Goal: Task Accomplishment & Management: Complete application form

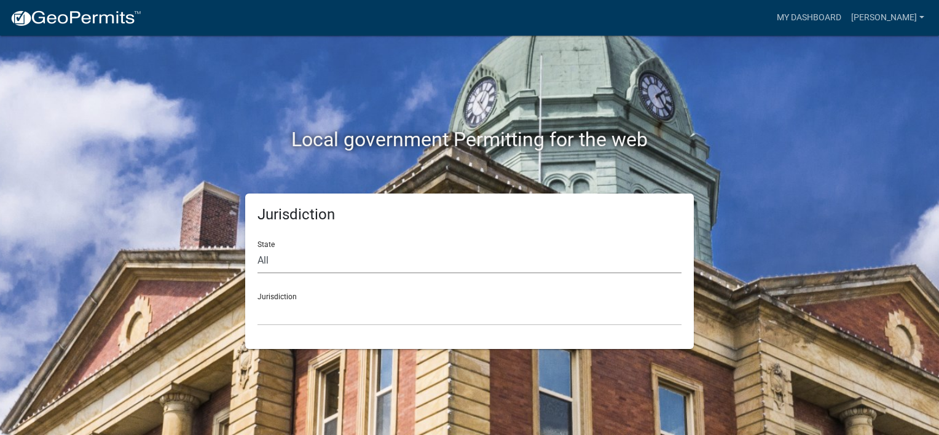
click at [282, 263] on select "All [US_STATE] [US_STATE] [US_STATE] [US_STATE] [US_STATE] [US_STATE] [US_STATE…" at bounding box center [470, 260] width 424 height 25
select select "[US_STATE]"
click at [258, 248] on select "All [US_STATE] [US_STATE] [US_STATE] [US_STATE] [US_STATE] [US_STATE] [US_STATE…" at bounding box center [470, 260] width 424 height 25
click at [298, 320] on select "City of Charlestown, Indiana City of Jeffersonville, Indiana City of Logansport…" at bounding box center [470, 313] width 424 height 25
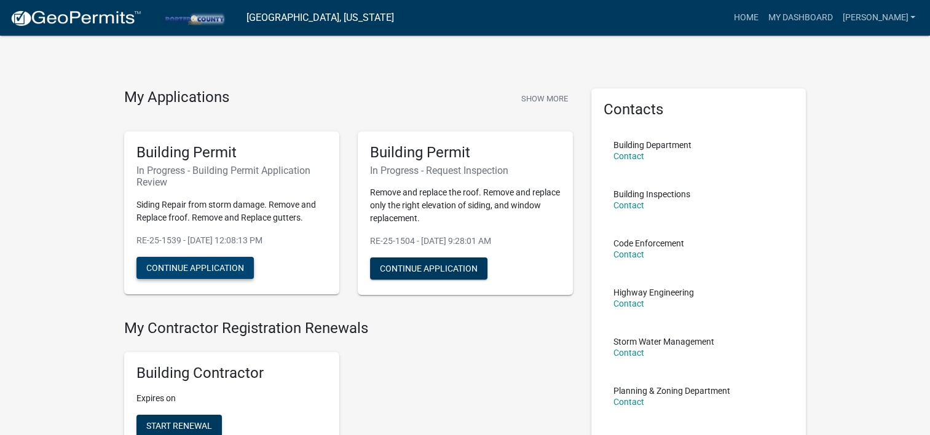
click at [202, 264] on button "Continue Application" at bounding box center [194, 268] width 117 height 22
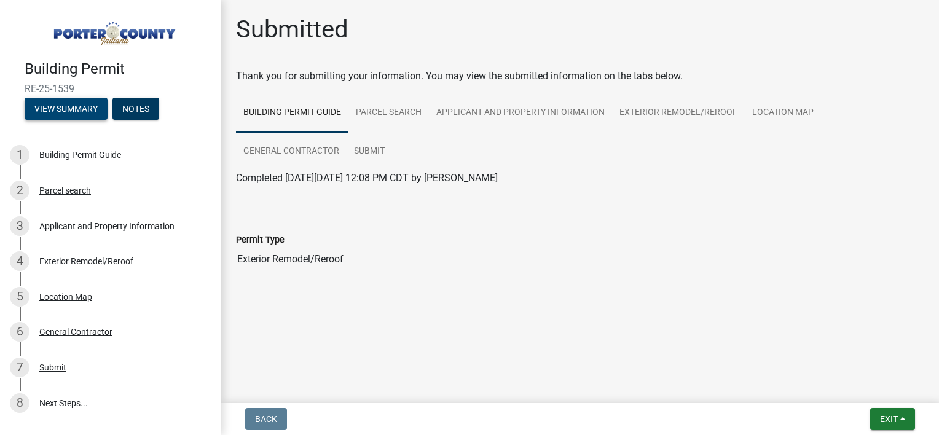
click at [81, 104] on button "View Summary" at bounding box center [66, 109] width 83 height 22
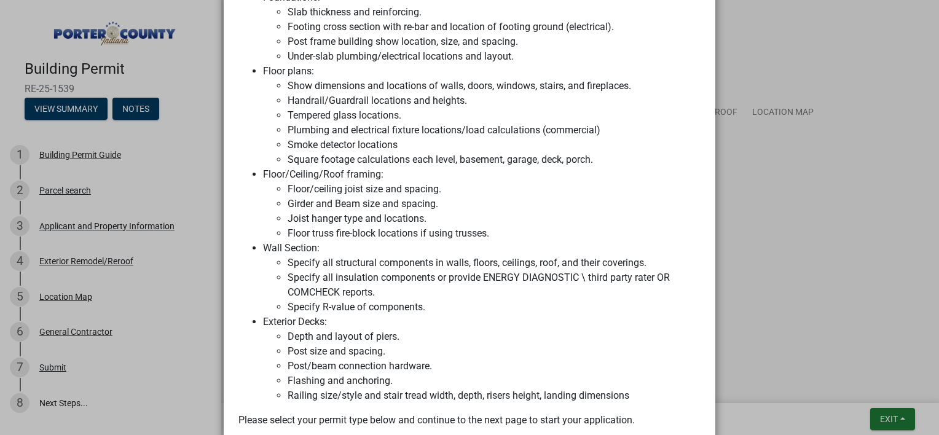
scroll to position [977, 0]
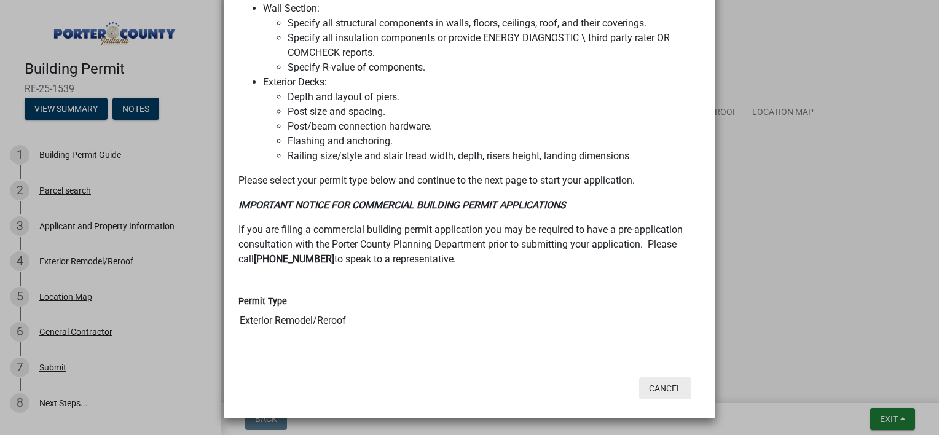
click at [654, 389] on button "Cancel" at bounding box center [665, 388] width 52 height 22
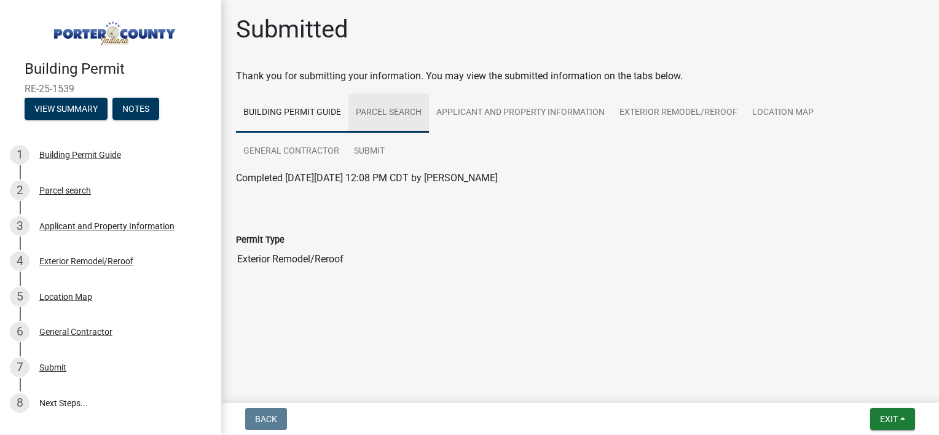
click at [401, 115] on link "Parcel search" at bounding box center [389, 112] width 81 height 39
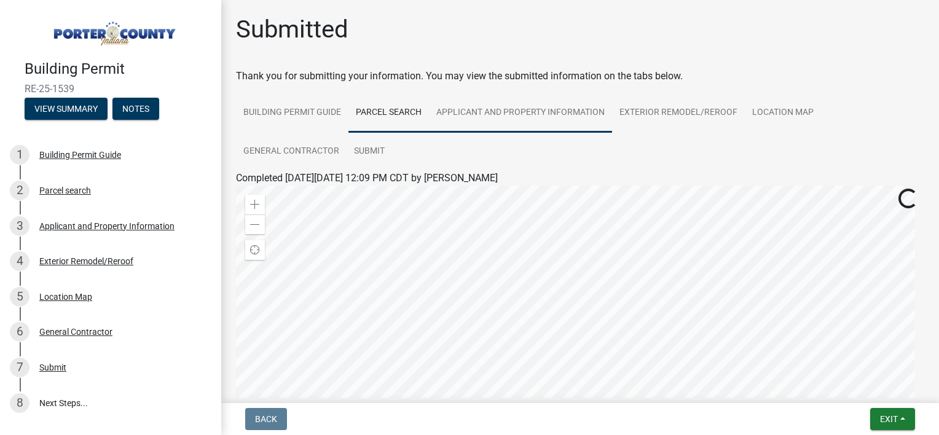
click at [476, 115] on link "Applicant and Property Information" at bounding box center [520, 112] width 183 height 39
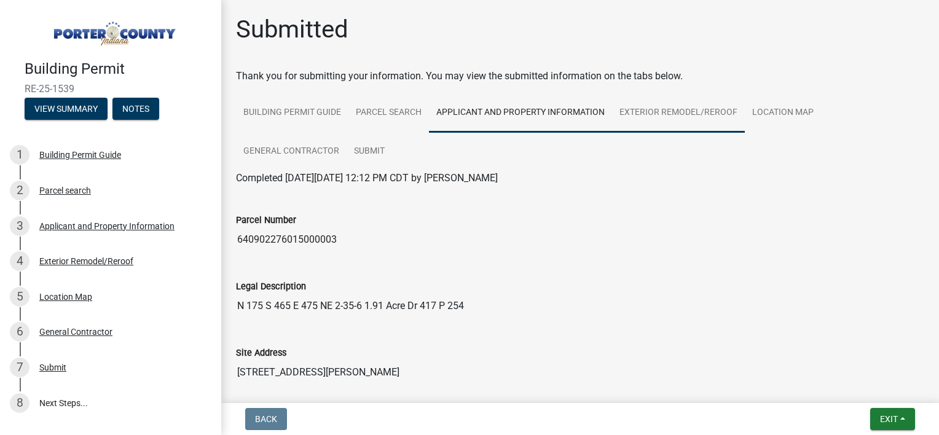
click at [657, 112] on link "Exterior Remodel/Reroof" at bounding box center [678, 112] width 133 height 39
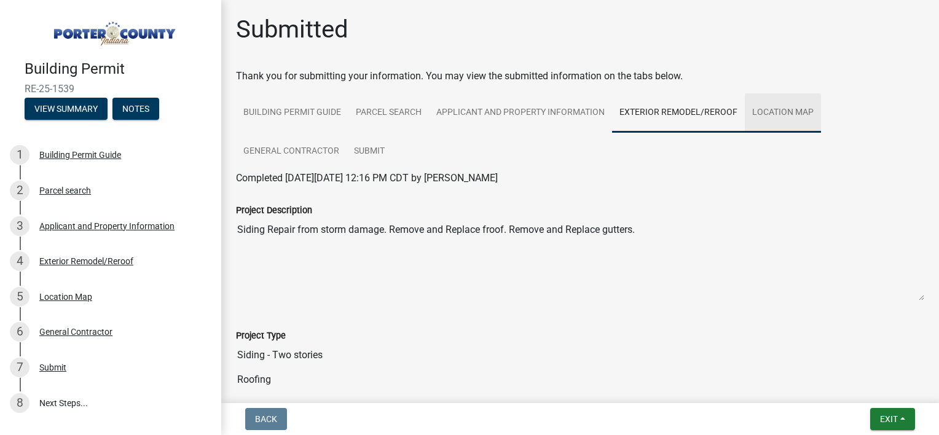
click at [762, 113] on link "Location Map" at bounding box center [783, 112] width 76 height 39
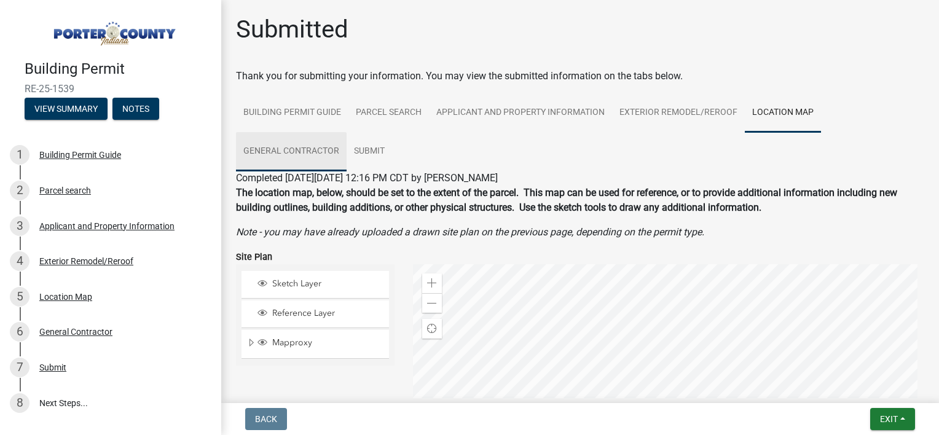
click at [293, 144] on link "General Contractor" at bounding box center [291, 151] width 111 height 39
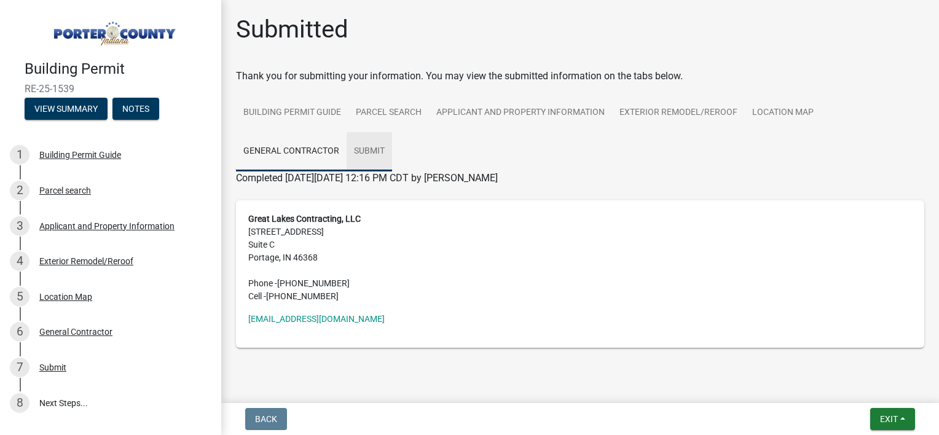
click at [361, 151] on link "Submit" at bounding box center [369, 151] width 45 height 39
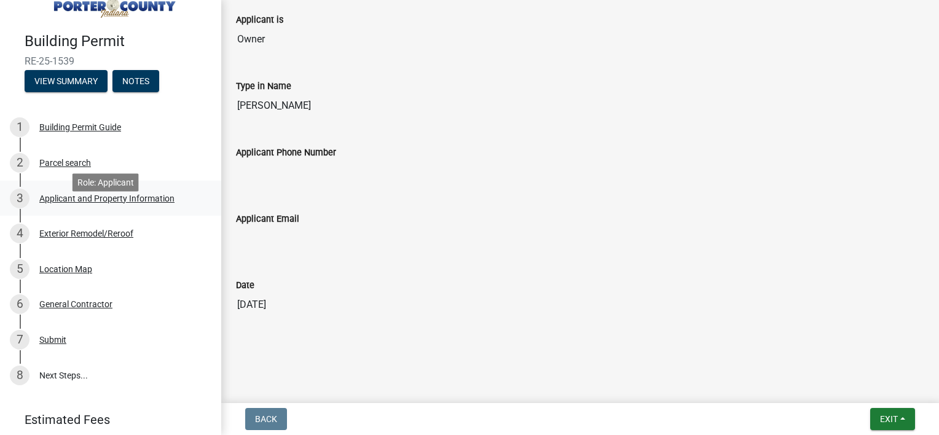
scroll to position [70, 0]
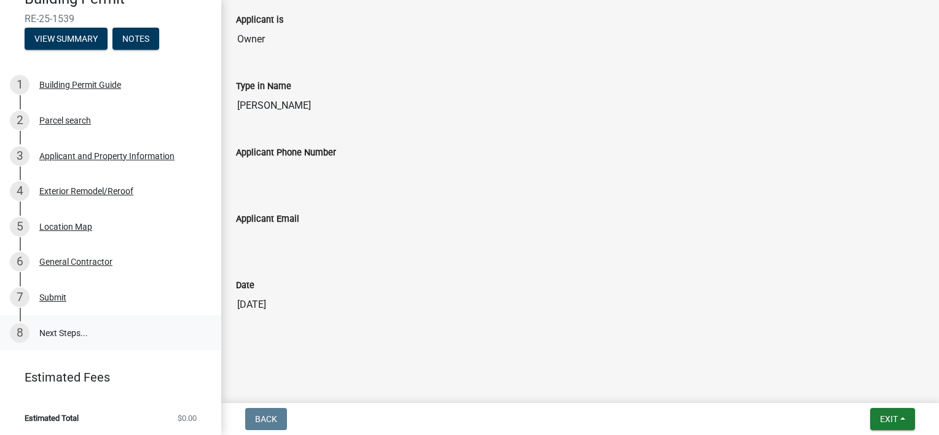
click at [64, 325] on link "8 Next Steps..." at bounding box center [110, 333] width 221 height 36
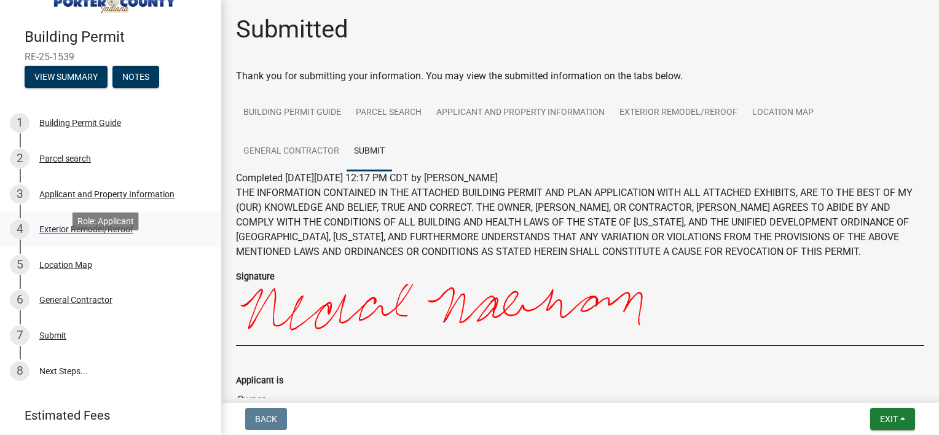
scroll to position [0, 0]
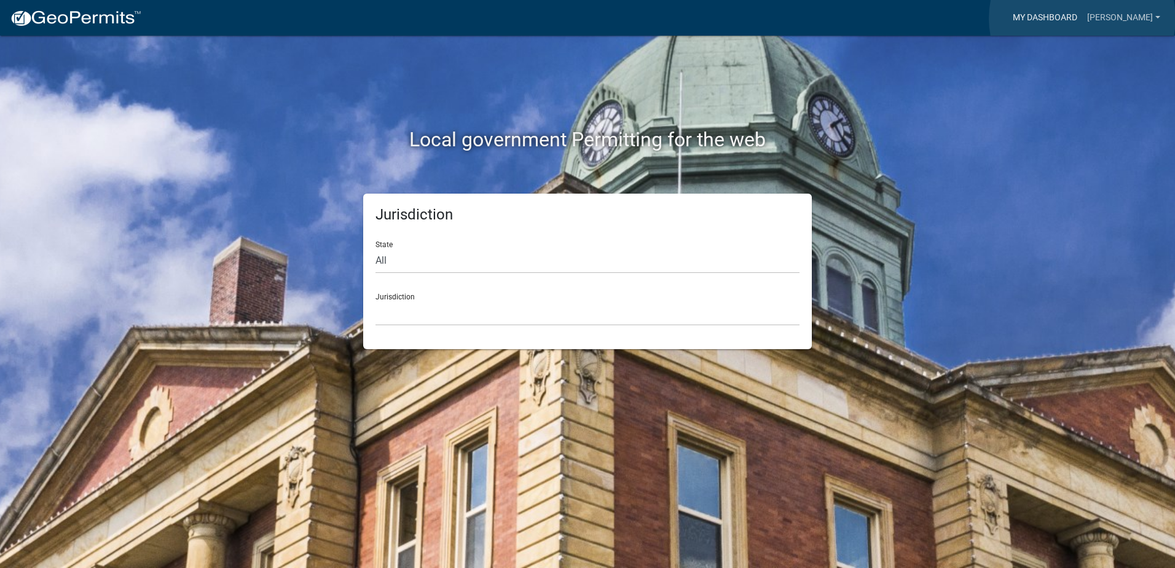
click at [1083, 18] on link "My Dashboard" at bounding box center [1045, 17] width 74 height 23
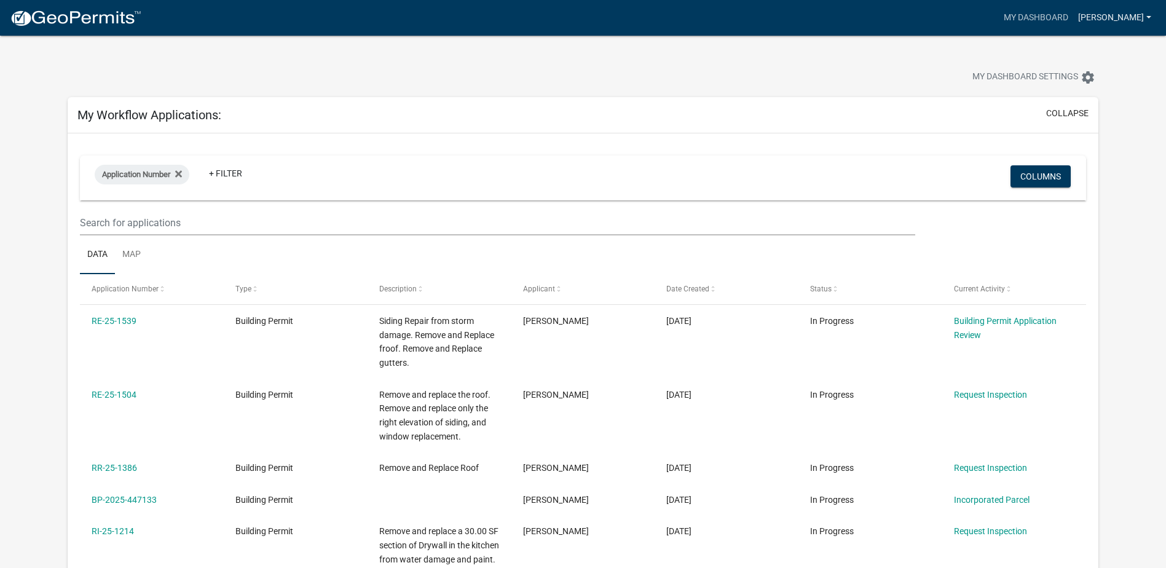
click at [1119, 14] on link "Nabhan" at bounding box center [1114, 17] width 83 height 23
click at [1103, 79] on link "Contractor Profile" at bounding box center [1103, 80] width 105 height 30
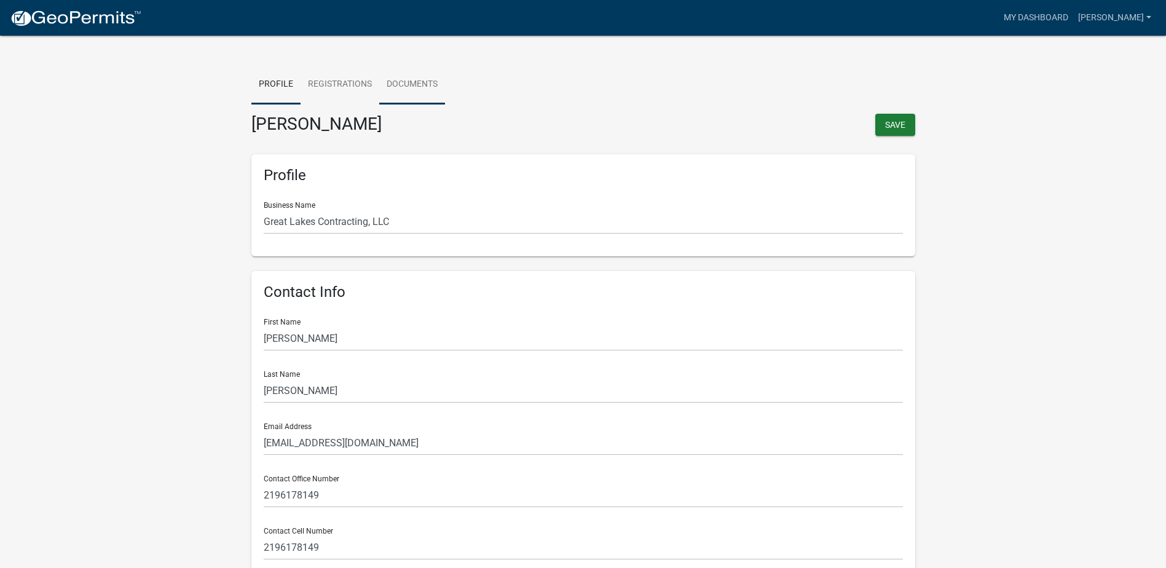
click at [409, 79] on link "Documents" at bounding box center [412, 84] width 66 height 39
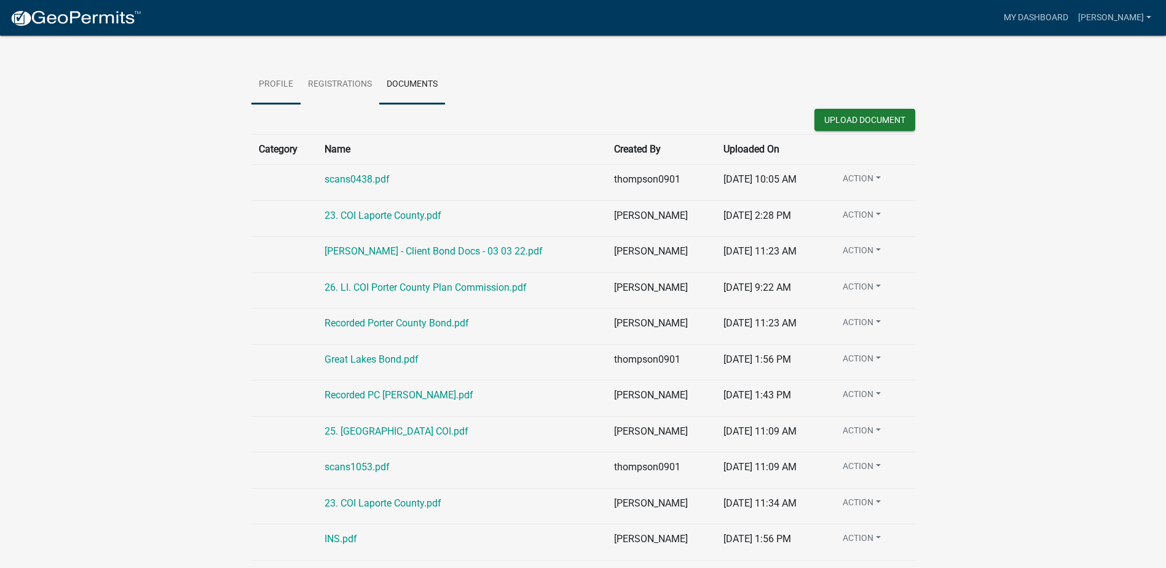
click at [265, 81] on link "Profile" at bounding box center [275, 84] width 49 height 39
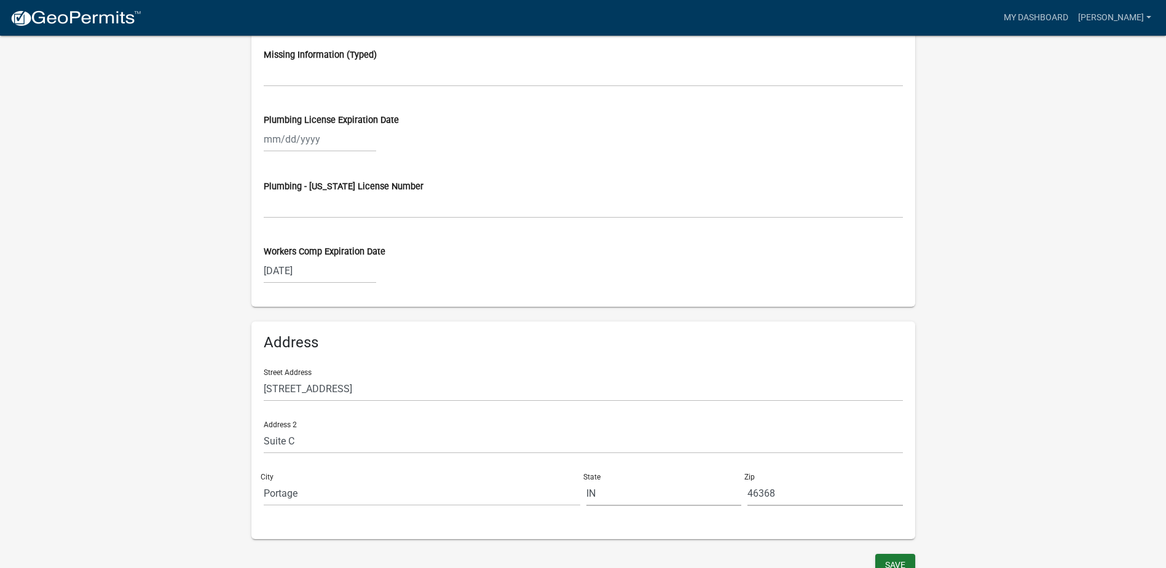
scroll to position [966, 0]
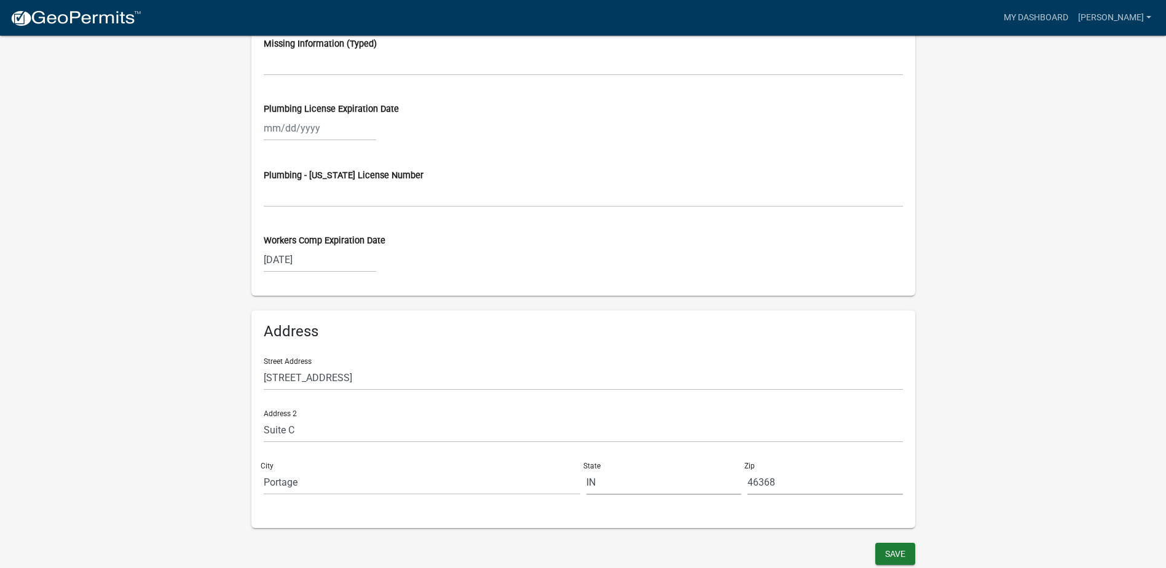
click at [67, 25] on img at bounding box center [76, 18] width 132 height 18
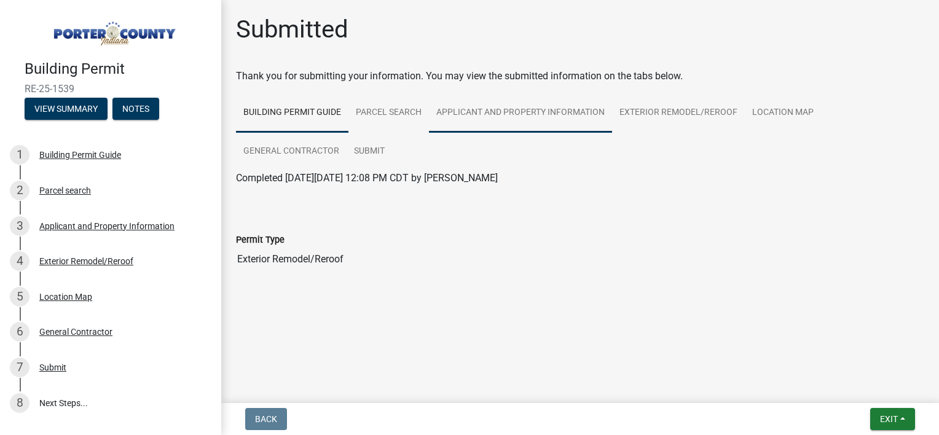
click at [502, 111] on link "Applicant and Property Information" at bounding box center [520, 112] width 183 height 39
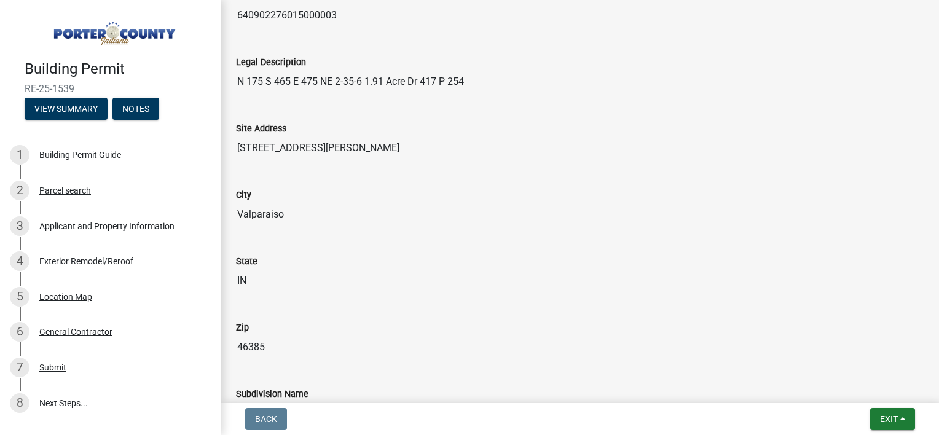
scroll to position [246, 0]
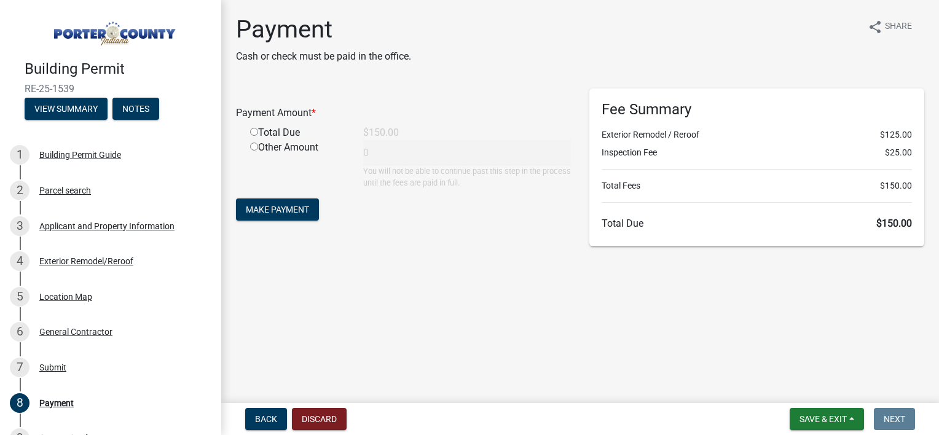
click at [253, 133] on input "radio" at bounding box center [254, 132] width 8 height 8
radio input "true"
type input "150"
click at [289, 205] on span "Make Payment" at bounding box center [277, 210] width 63 height 10
